Goal: Navigation & Orientation: Understand site structure

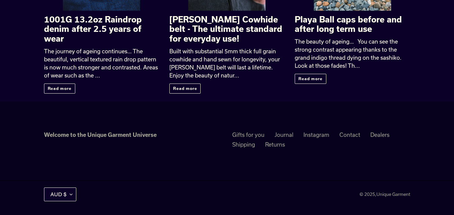
scroll to position [1113, 0]
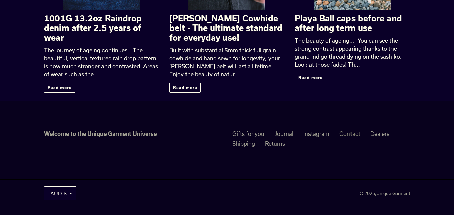
click at [352, 135] on link "Contact" at bounding box center [349, 134] width 21 height 7
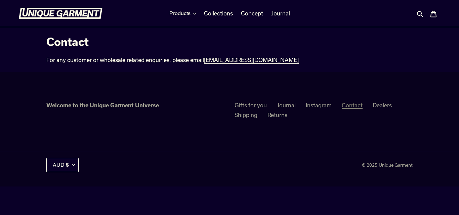
click at [354, 106] on link "Contact" at bounding box center [352, 105] width 21 height 7
click at [353, 105] on link "Contact" at bounding box center [352, 105] width 21 height 7
click at [178, 11] on span "Products" at bounding box center [179, 13] width 21 height 7
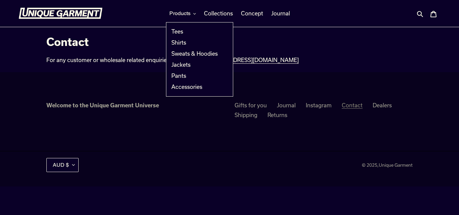
click at [351, 106] on link "Contact" at bounding box center [352, 105] width 21 height 7
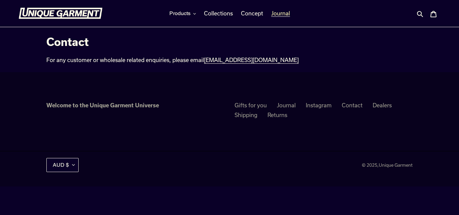
click at [279, 12] on span "Journal" at bounding box center [280, 13] width 19 height 7
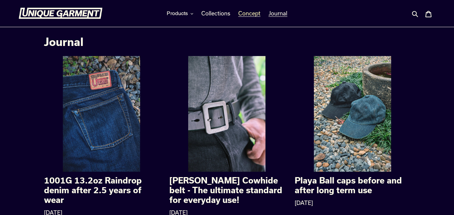
click at [242, 12] on span "Concept" at bounding box center [249, 13] width 22 height 7
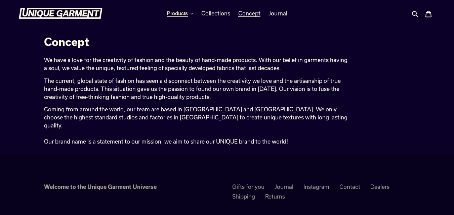
click at [181, 12] on span "Products" at bounding box center [177, 13] width 21 height 7
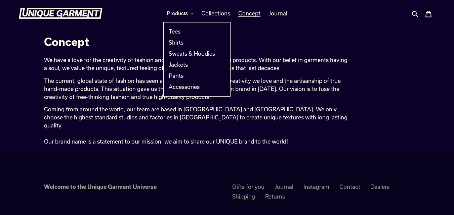
click at [134, 40] on h1 "Concept" at bounding box center [195, 41] width 303 height 13
